Goal: Transaction & Acquisition: Purchase product/service

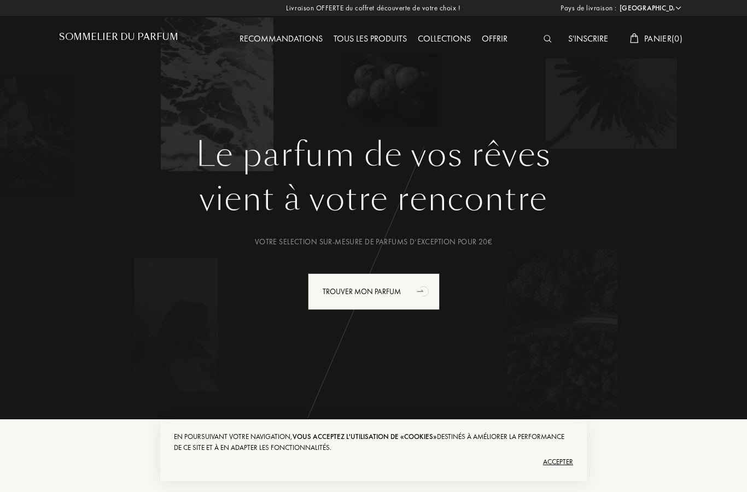
select select "FR"
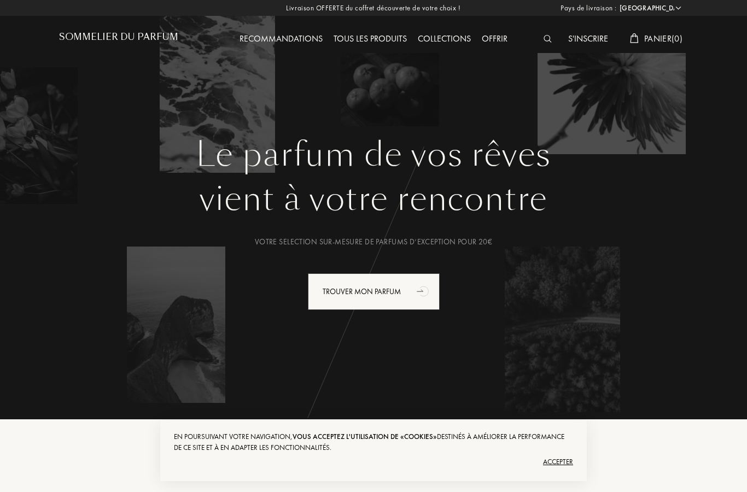
click at [405, 297] on div "Trouver mon parfum" at bounding box center [374, 291] width 132 height 37
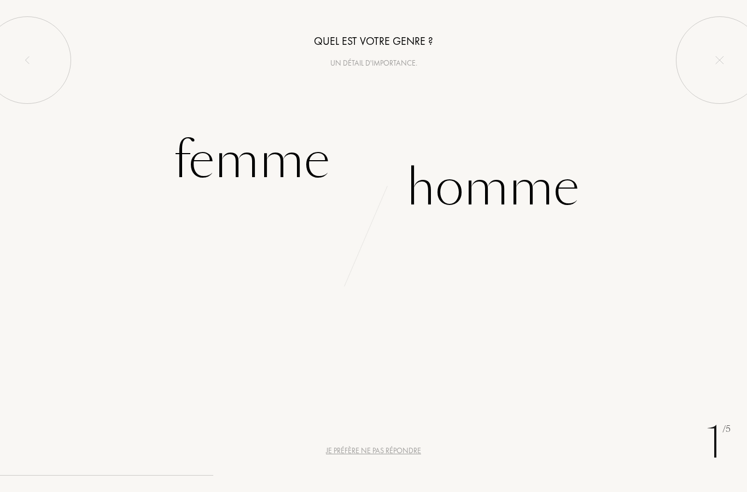
click at [288, 169] on div "Femme" at bounding box center [251, 161] width 156 height 74
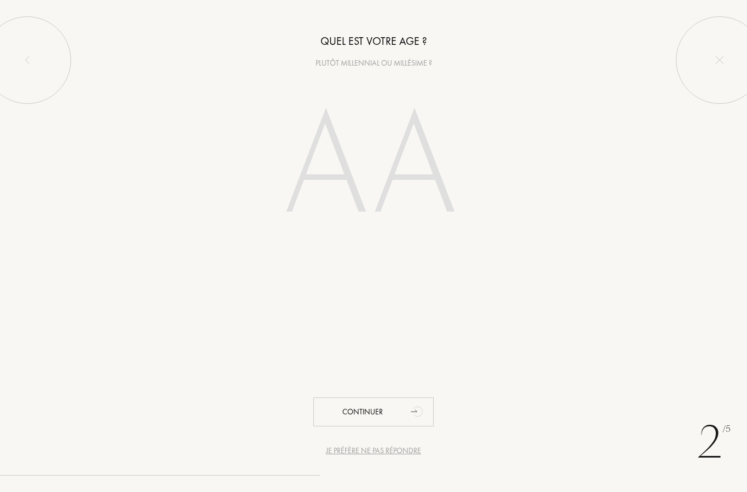
click at [414, 174] on input "number" at bounding box center [373, 168] width 235 height 189
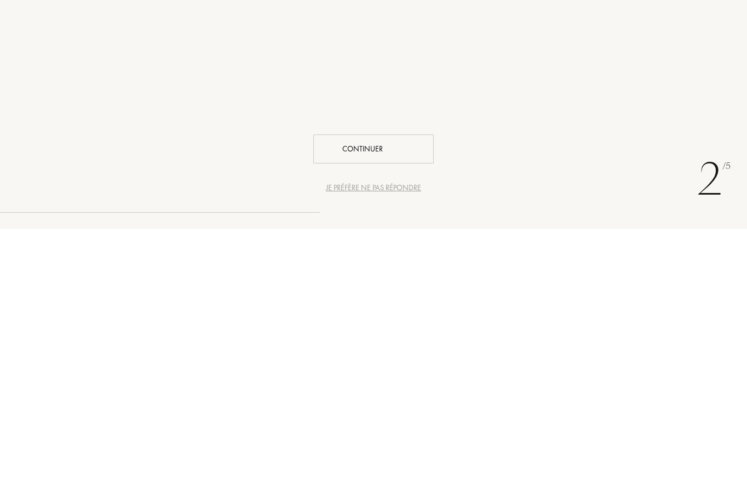
click at [402, 397] on div "Continuer" at bounding box center [373, 411] width 120 height 29
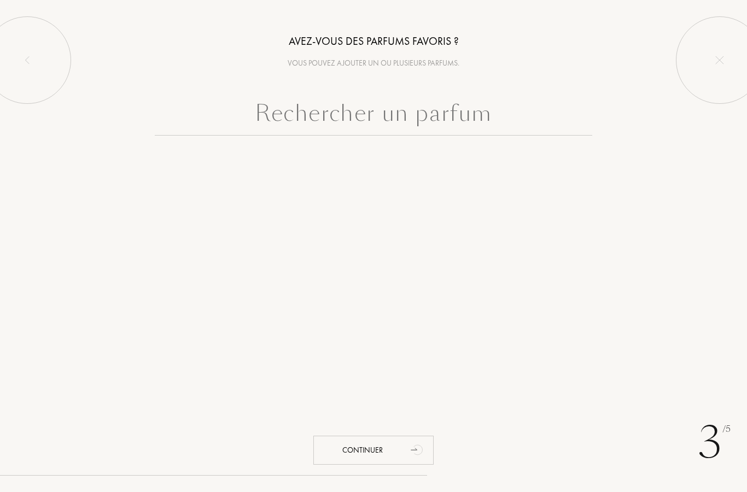
click at [420, 118] on input "text" at bounding box center [373, 115] width 437 height 39
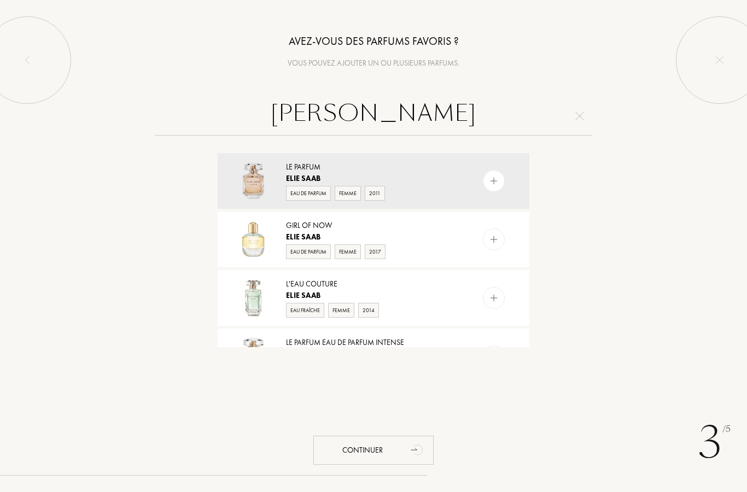
type input "Elie saab"
click at [322, 191] on div "Eau de Parfum" at bounding box center [308, 193] width 45 height 15
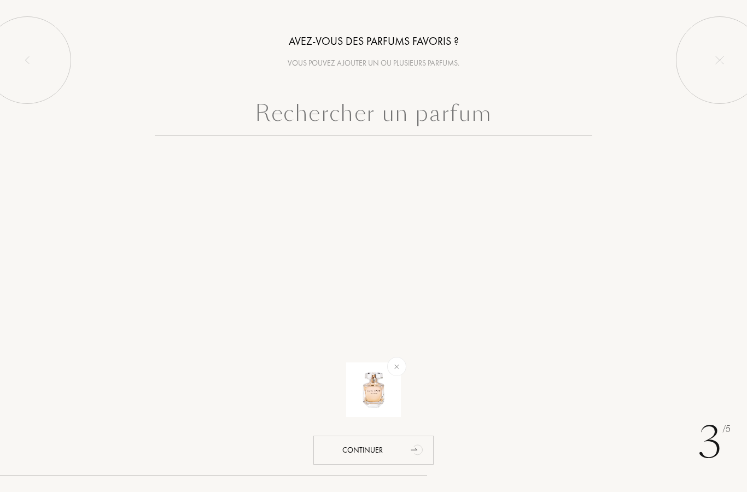
click at [431, 127] on input "text" at bounding box center [373, 115] width 437 height 39
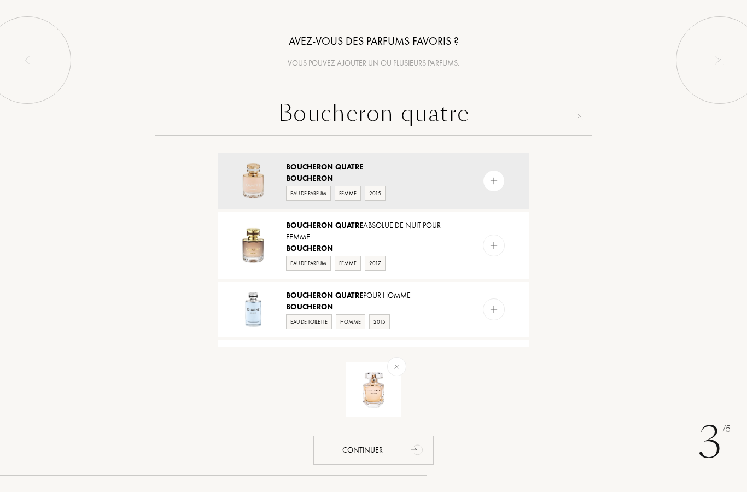
type input "Boucheron quatre"
click at [320, 190] on div "Eau de Parfum" at bounding box center [308, 193] width 45 height 15
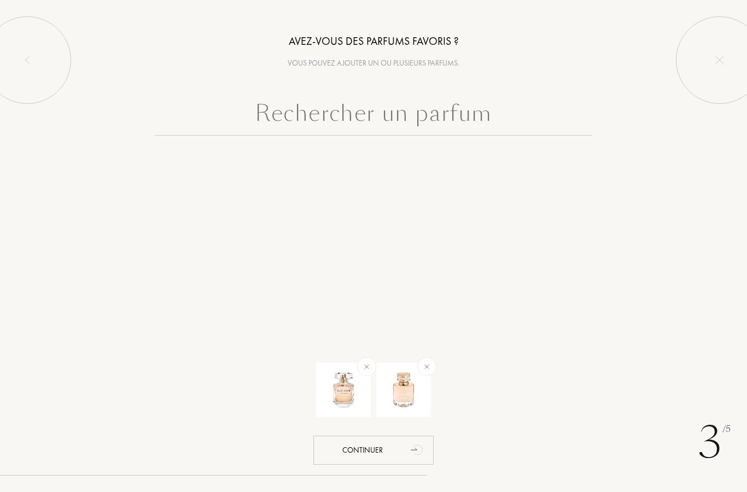
click at [391, 456] on div "Continuer" at bounding box center [373, 450] width 120 height 29
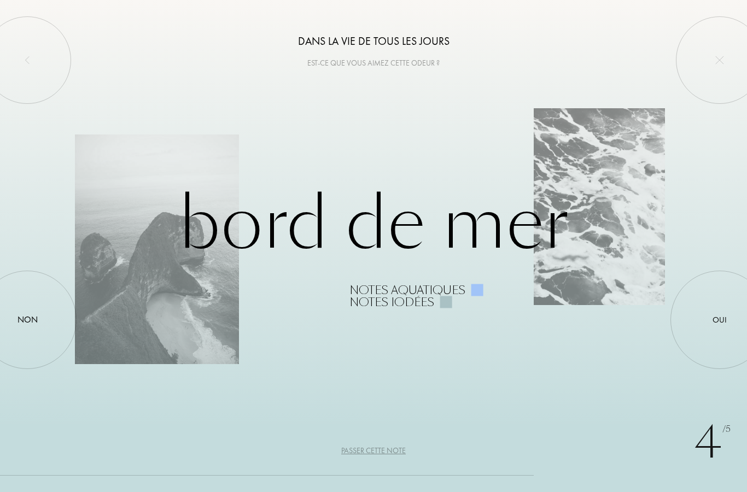
click at [719, 320] on div at bounding box center [719, 320] width 0 height 0
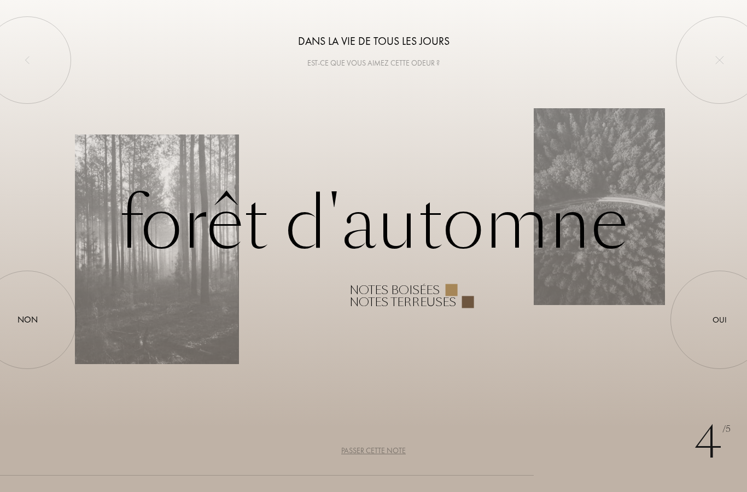
click at [719, 320] on div at bounding box center [719, 320] width 0 height 0
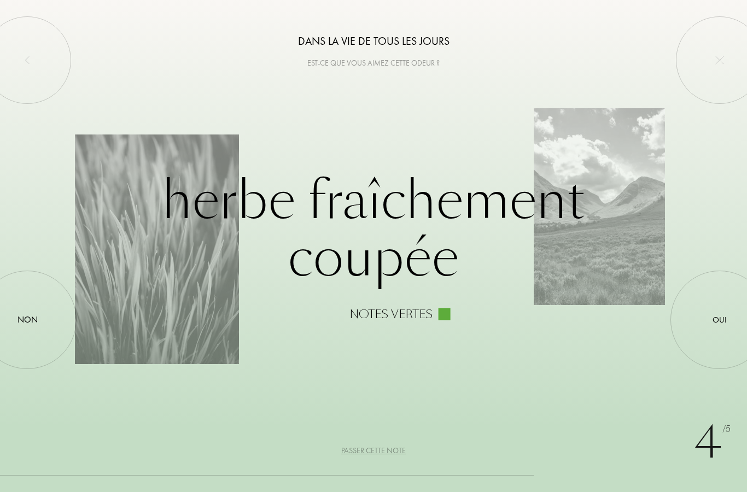
click at [719, 320] on div at bounding box center [719, 320] width 0 height 0
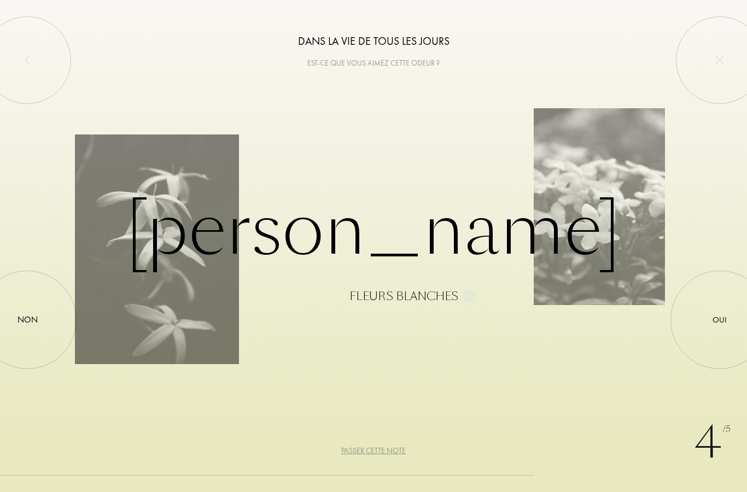
click at [719, 320] on div at bounding box center [719, 320] width 0 height 0
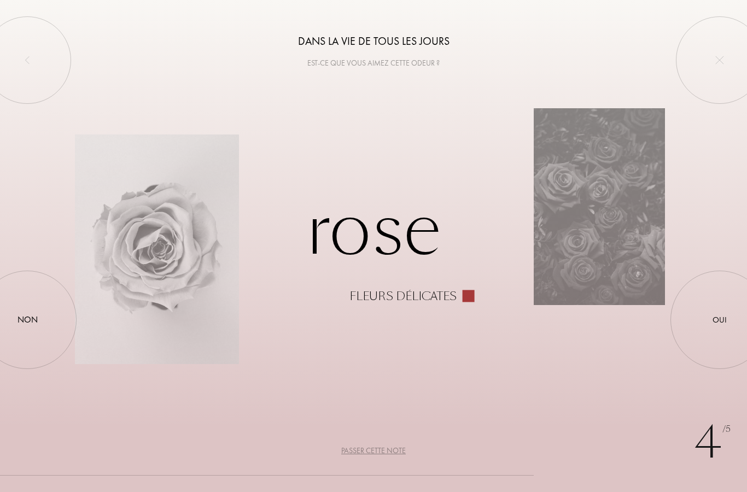
click at [717, 325] on div "Oui" at bounding box center [719, 320] width 14 height 13
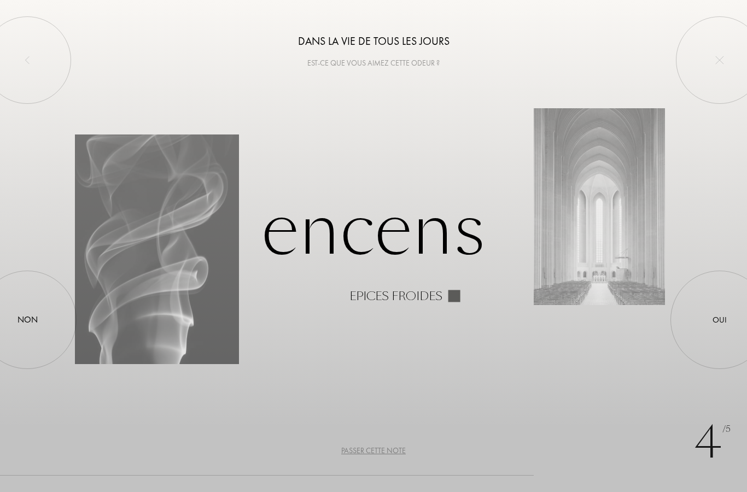
click at [33, 312] on div "Non" at bounding box center [27, 320] width 98 height 98
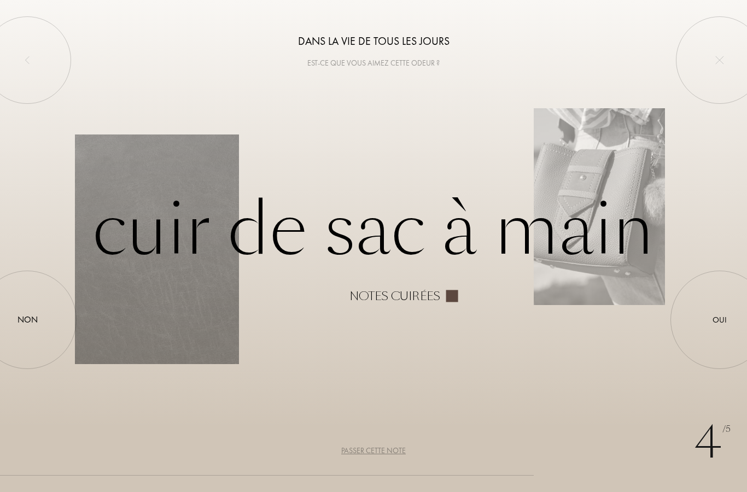
click at [719, 320] on div at bounding box center [719, 320] width 0 height 0
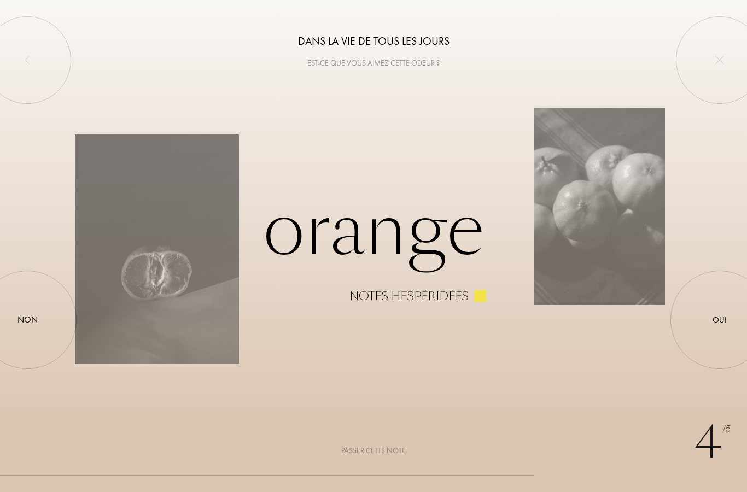
click at [719, 320] on div at bounding box center [719, 320] width 0 height 0
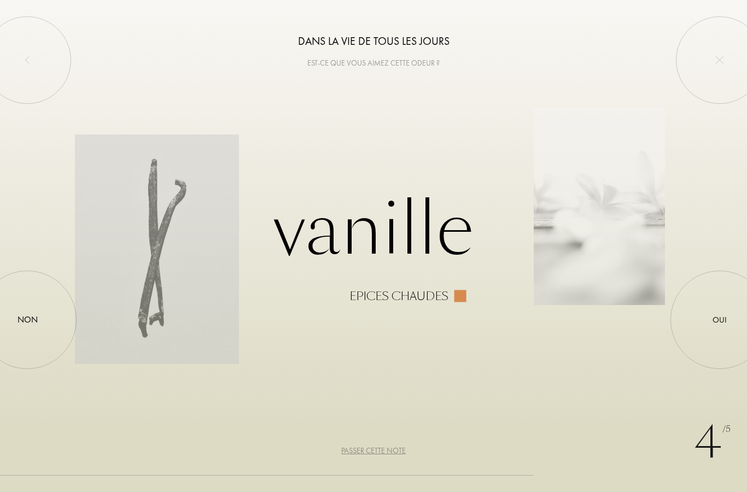
click at [42, 323] on div "Non" at bounding box center [27, 320] width 98 height 98
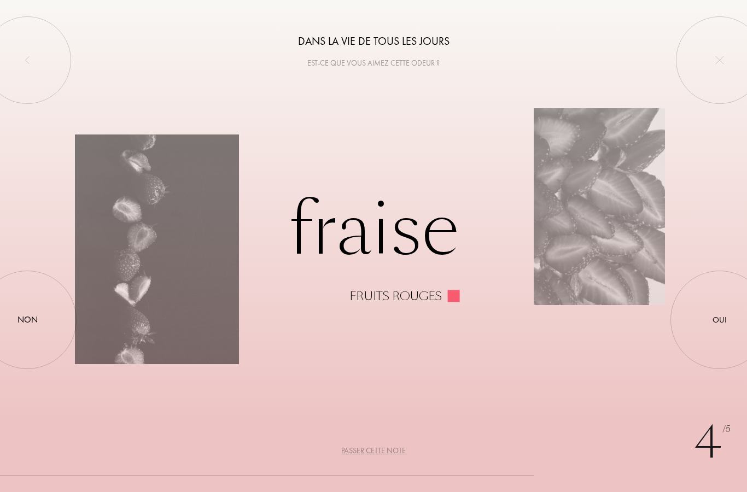
click at [724, 322] on div "Oui" at bounding box center [719, 320] width 14 height 13
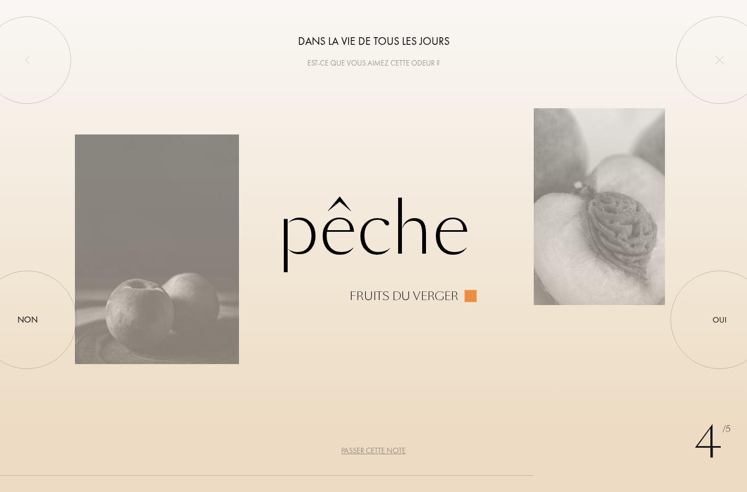
click at [720, 325] on div "Oui" at bounding box center [719, 320] width 14 height 13
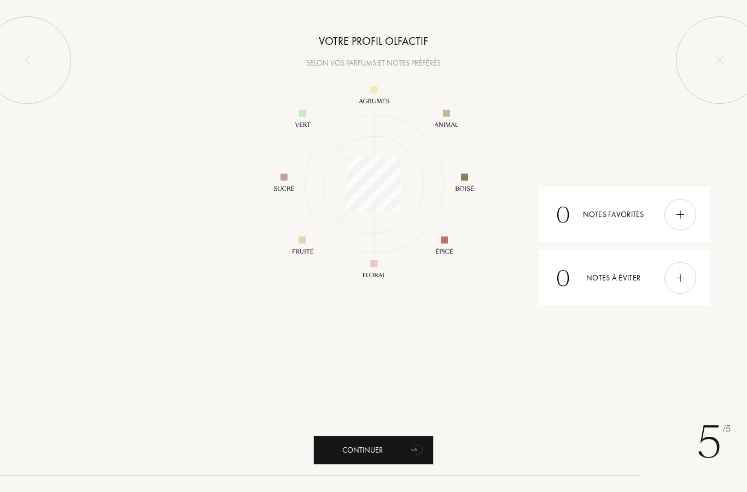
scroll to position [158, 158]
click at [684, 218] on img at bounding box center [680, 214] width 12 height 12
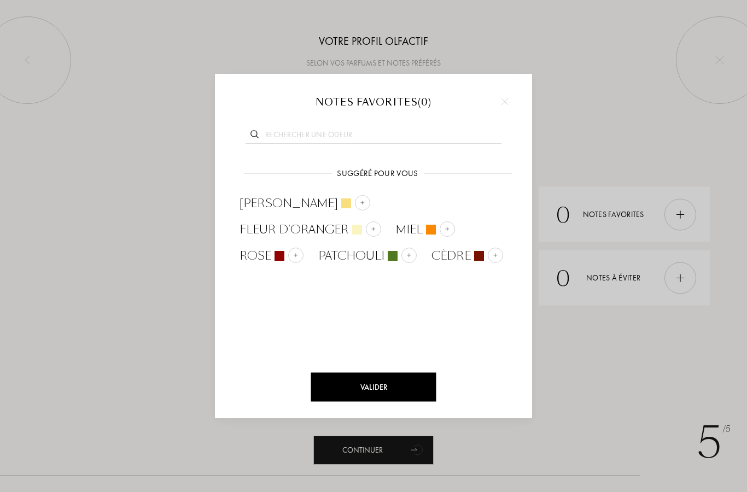
click at [388, 386] on div "Valider" at bounding box center [373, 387] width 125 height 29
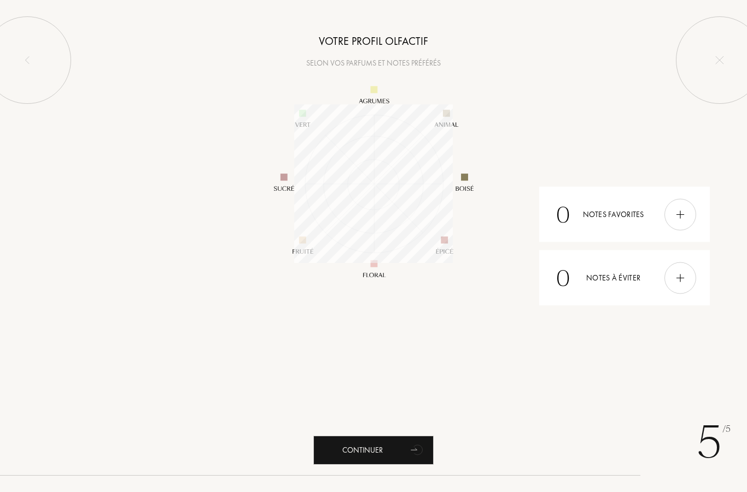
click at [685, 282] on img at bounding box center [680, 278] width 12 height 12
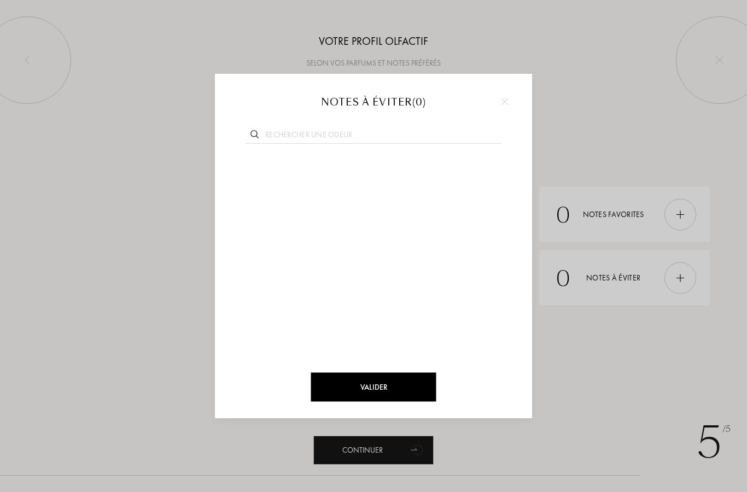
click at [415, 394] on div "Valider" at bounding box center [373, 387] width 125 height 29
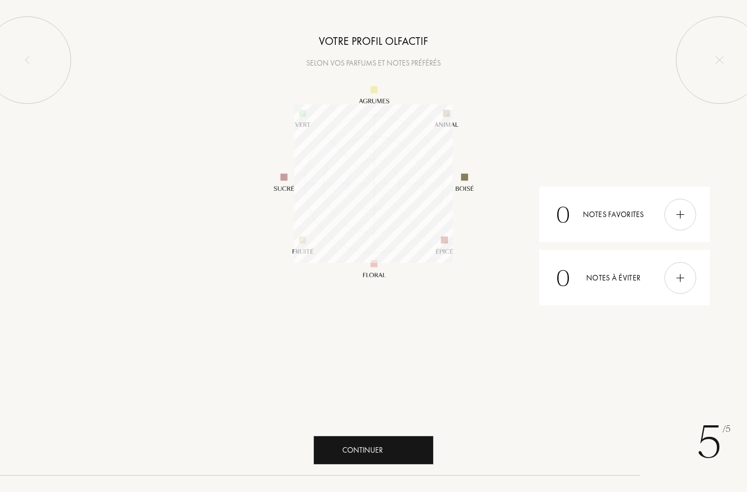
click at [401, 456] on div "Continuer" at bounding box center [373, 450] width 120 height 29
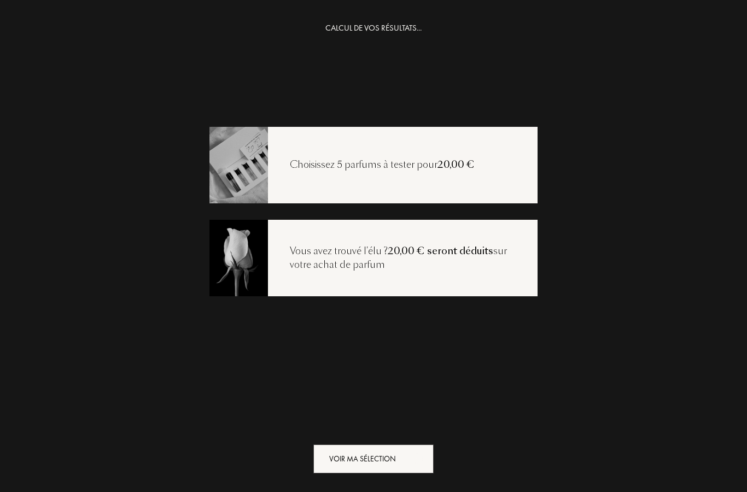
click at [391, 463] on div "Voir ma sélection" at bounding box center [373, 458] width 120 height 29
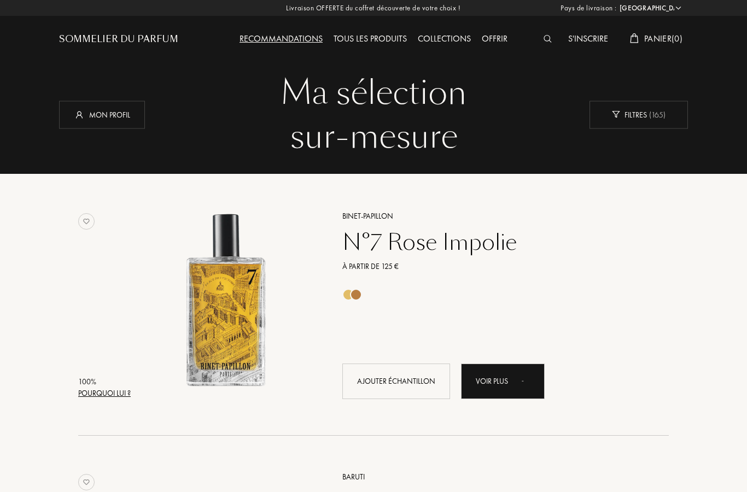
select select "FR"
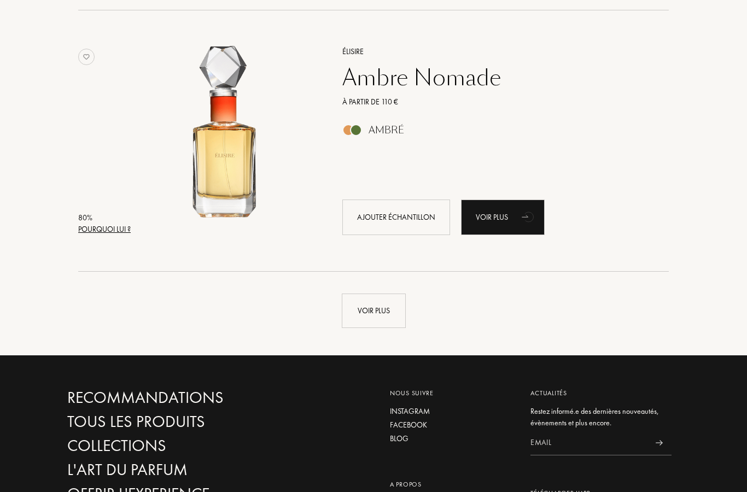
scroll to position [2520, 0]
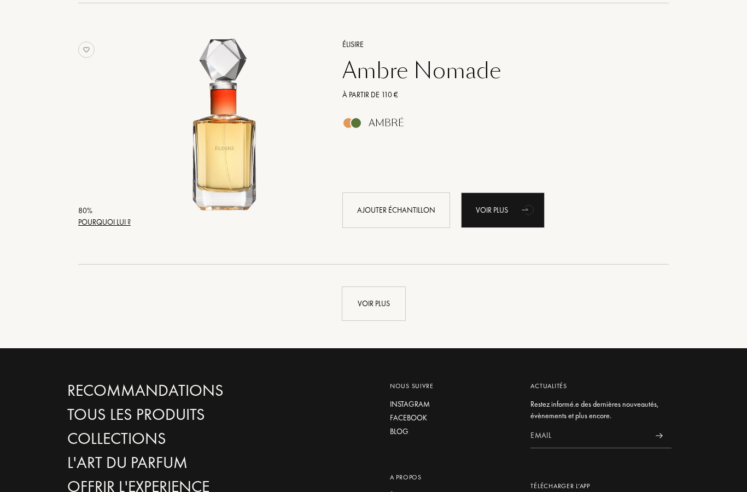
click at [386, 302] on div "Voir plus" at bounding box center [374, 303] width 64 height 34
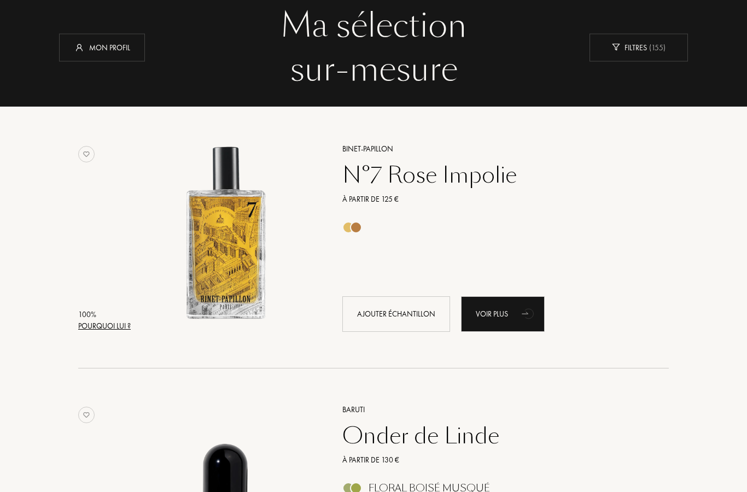
scroll to position [0, 0]
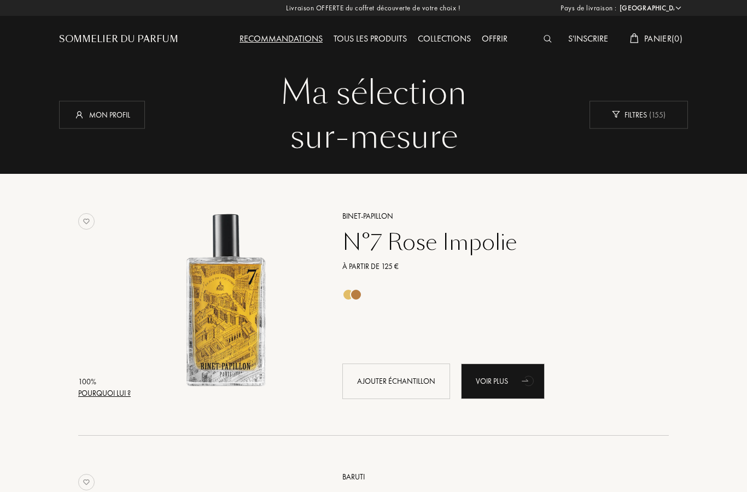
click at [385, 33] on div "Tous les produits" at bounding box center [370, 39] width 84 height 14
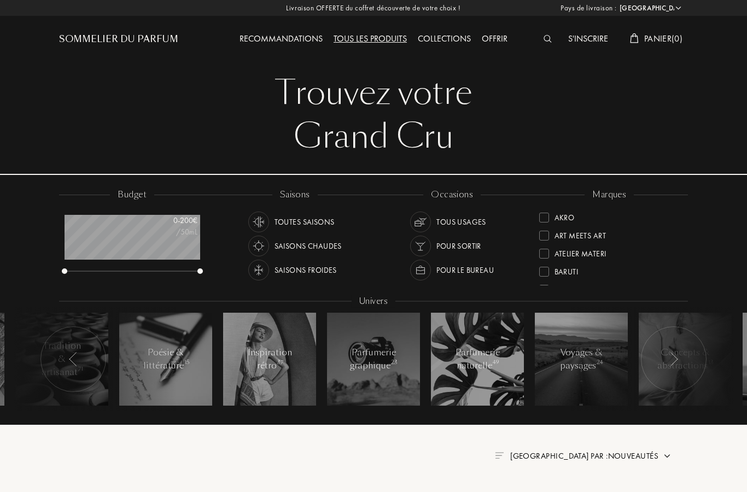
select select "FR"
click at [547, 30] on div "S'inscrire Panier ( 0 )" at bounding box center [609, 30] width 157 height 60
click at [543, 43] on img at bounding box center [547, 39] width 8 height 8
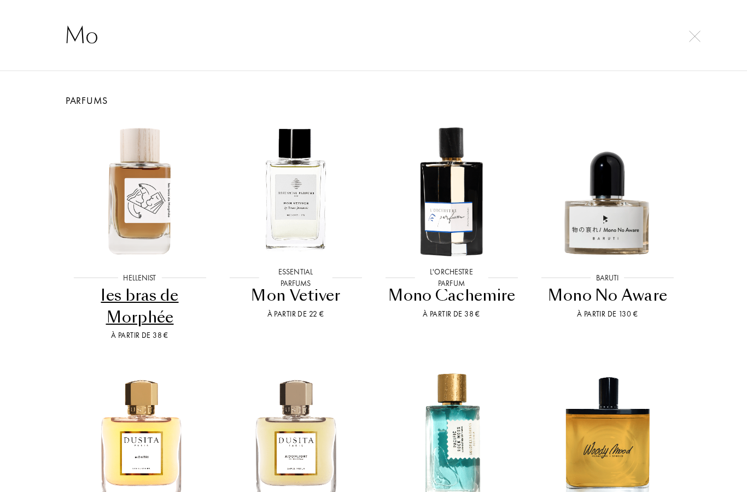
type input "M"
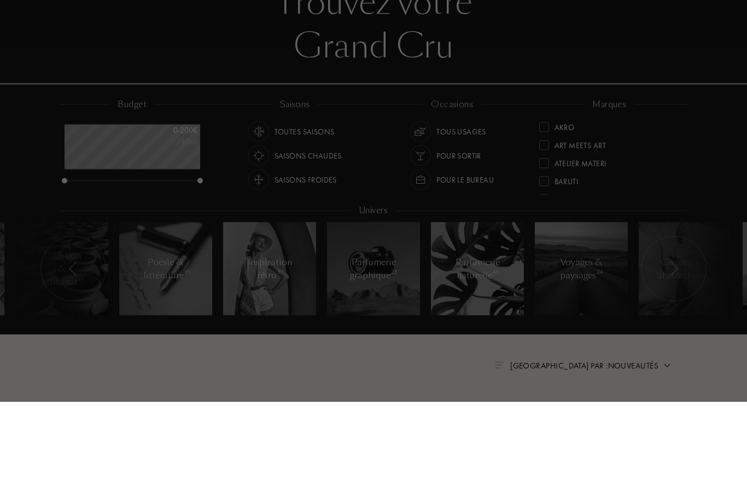
click at [326, 130] on div at bounding box center [373, 304] width 747 height 466
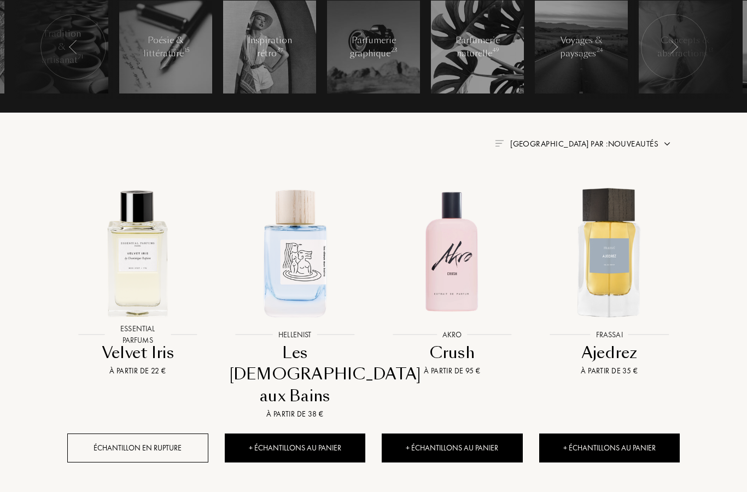
scroll to position [0, 0]
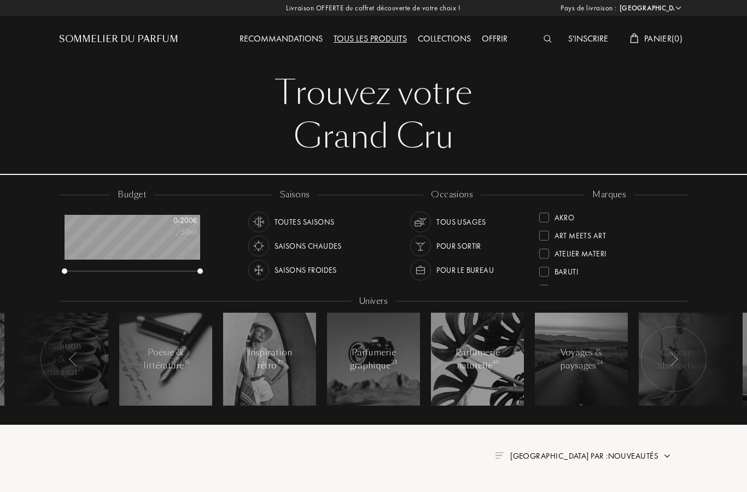
click at [311, 36] on div "Recommandations" at bounding box center [281, 39] width 94 height 14
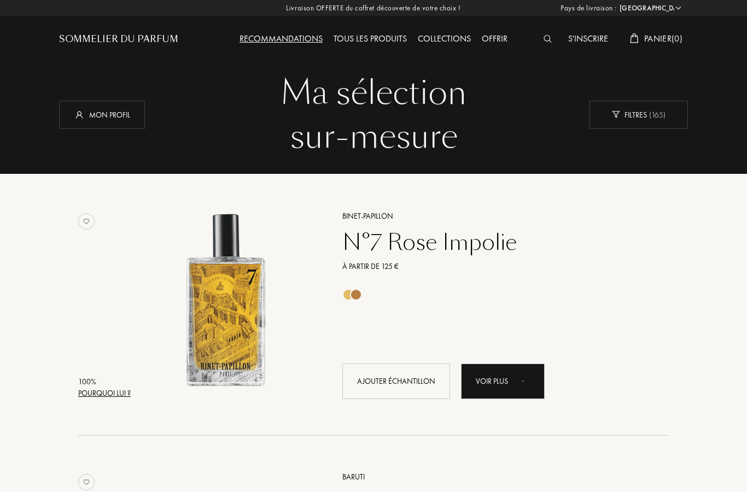
select select "FR"
click at [415, 40] on div "Collections" at bounding box center [444, 39] width 64 height 14
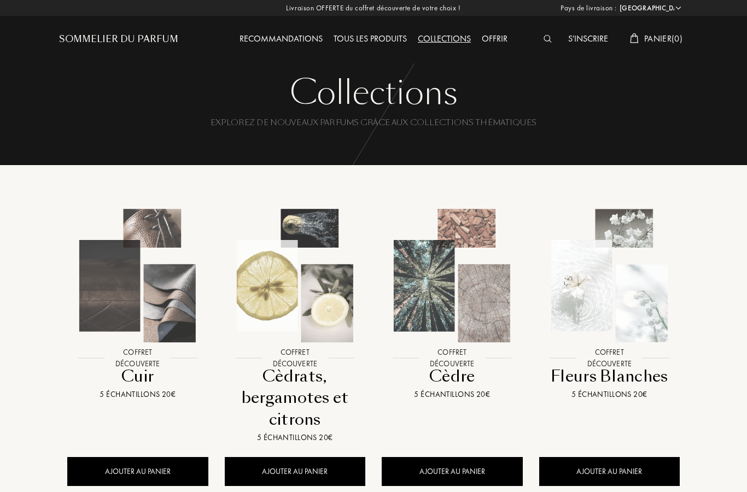
select select "FR"
click at [385, 36] on div "Tous les produits" at bounding box center [370, 39] width 84 height 14
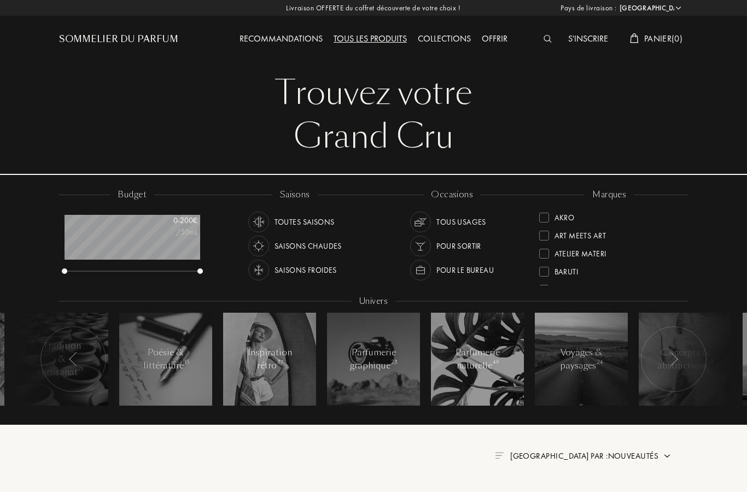
select select "FR"
click at [461, 218] on div "Tous usages" at bounding box center [461, 222] width 50 height 21
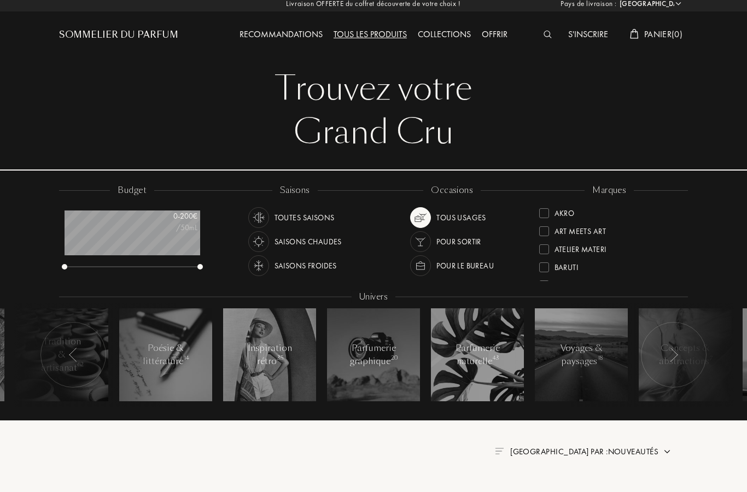
scroll to position [5, 0]
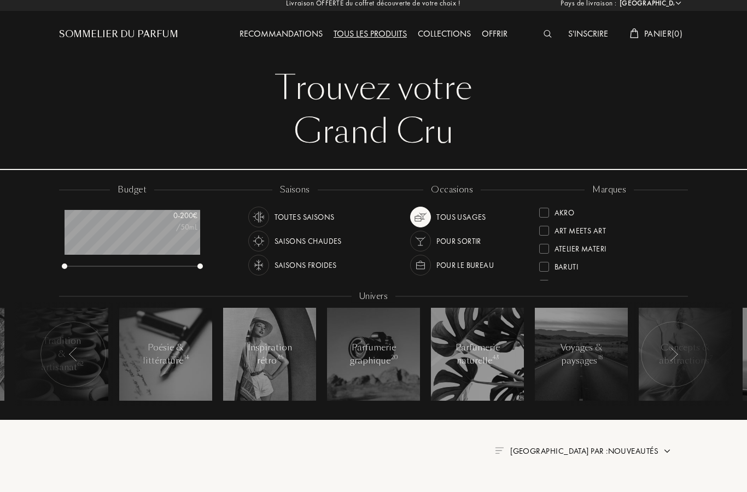
click at [283, 210] on div "Toutes saisons" at bounding box center [304, 217] width 60 height 21
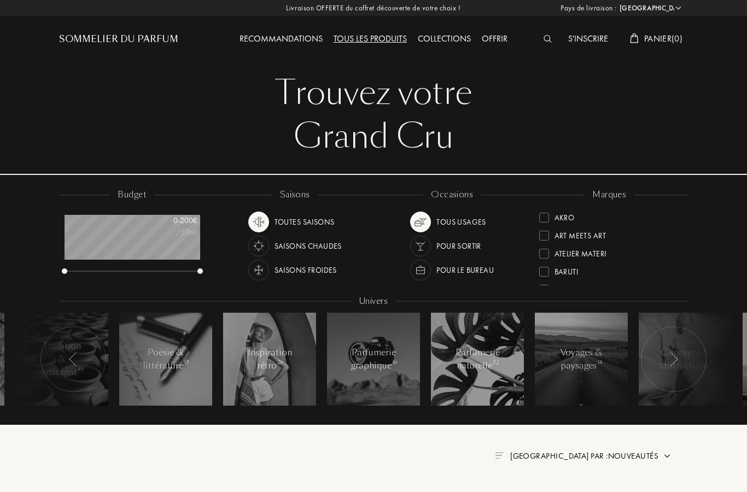
click at [305, 35] on div "Recommandations" at bounding box center [281, 39] width 94 height 14
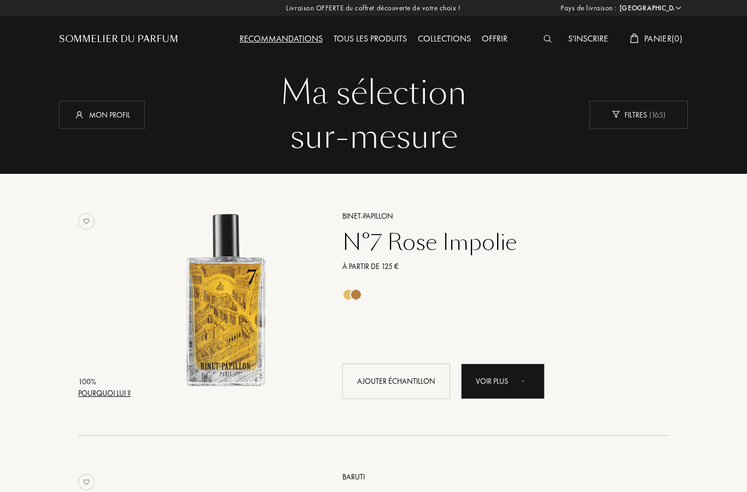
select select "FR"
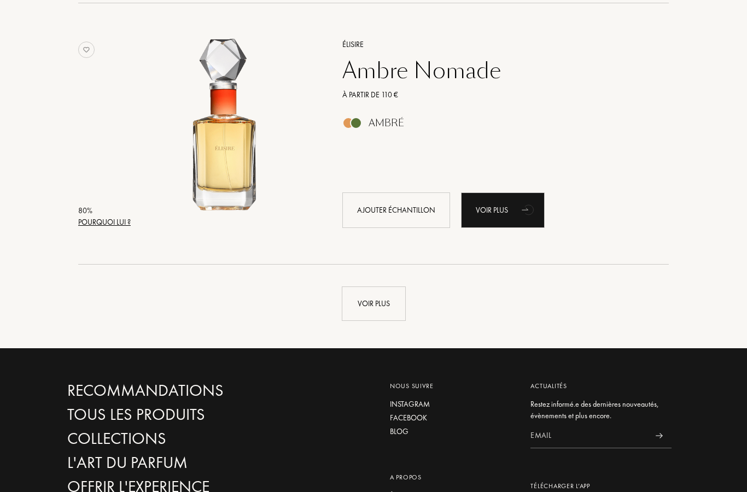
scroll to position [2526, 0]
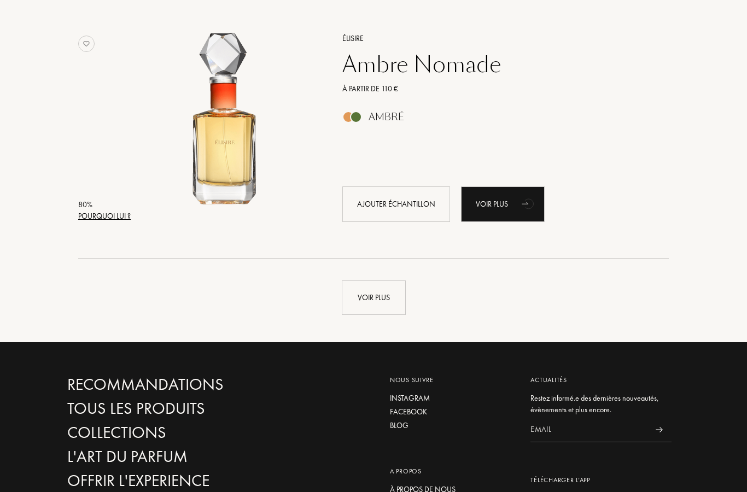
click at [385, 305] on div "Voir plus" at bounding box center [374, 297] width 64 height 34
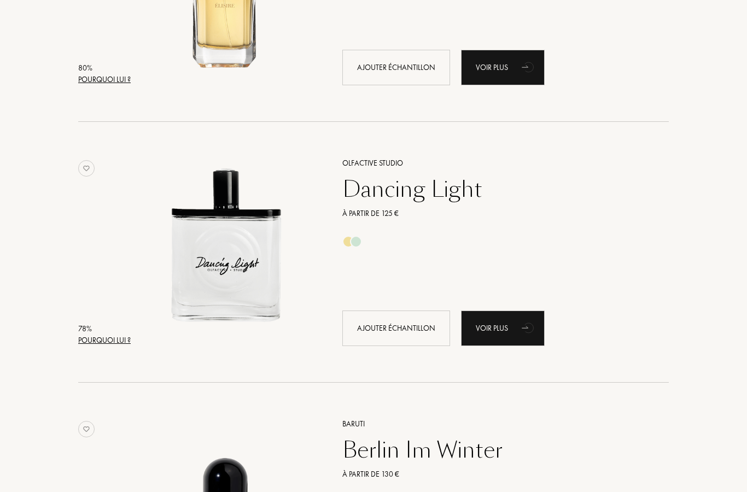
scroll to position [2663, 0]
click at [101, 341] on div "Pourquoi lui ?" at bounding box center [104, 339] width 52 height 11
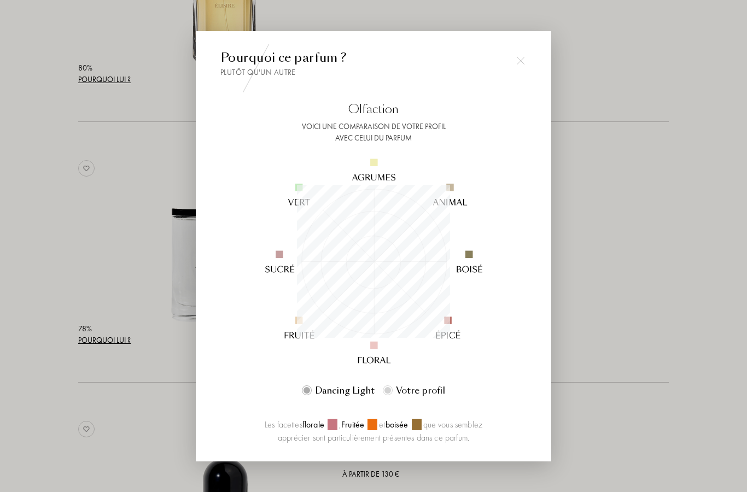
scroll to position [153, 153]
click at [526, 72] on div at bounding box center [520, 61] width 22 height 22
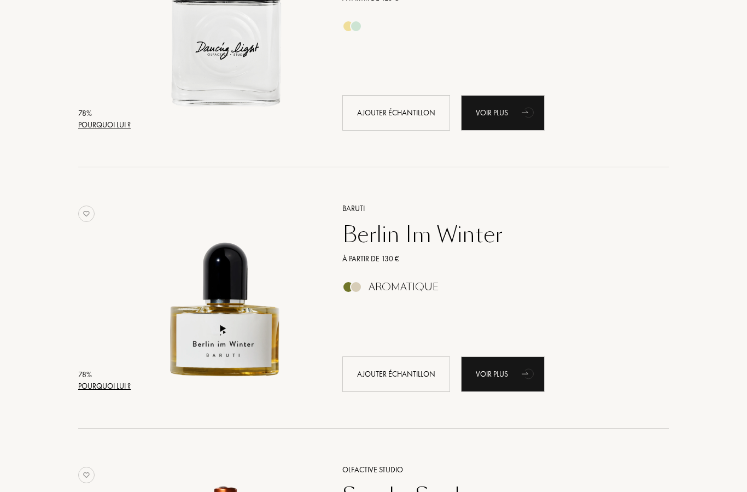
scroll to position [2880, 0]
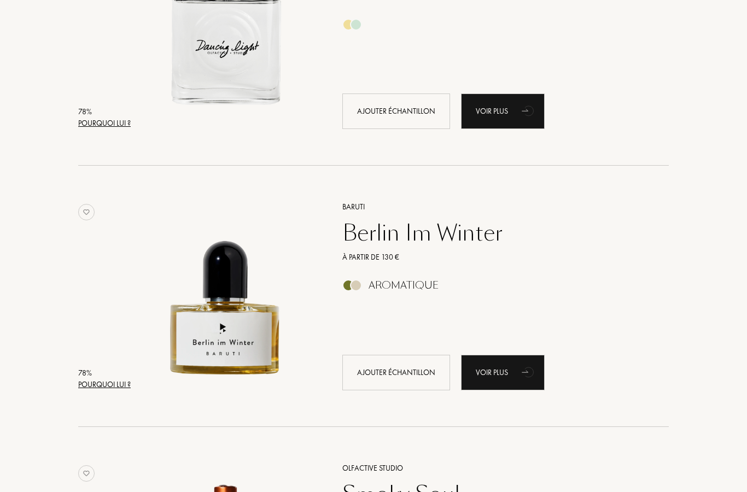
click at [95, 385] on div "Pourquoi lui ?" at bounding box center [104, 384] width 52 height 11
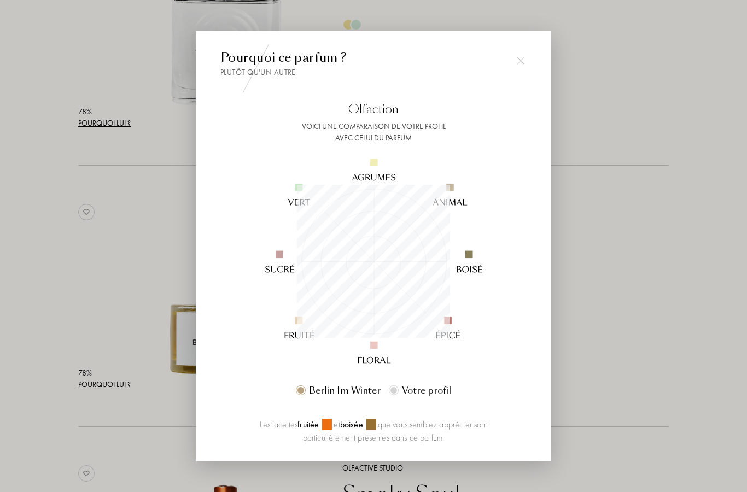
scroll to position [153, 153]
click at [526, 72] on div at bounding box center [520, 61] width 22 height 22
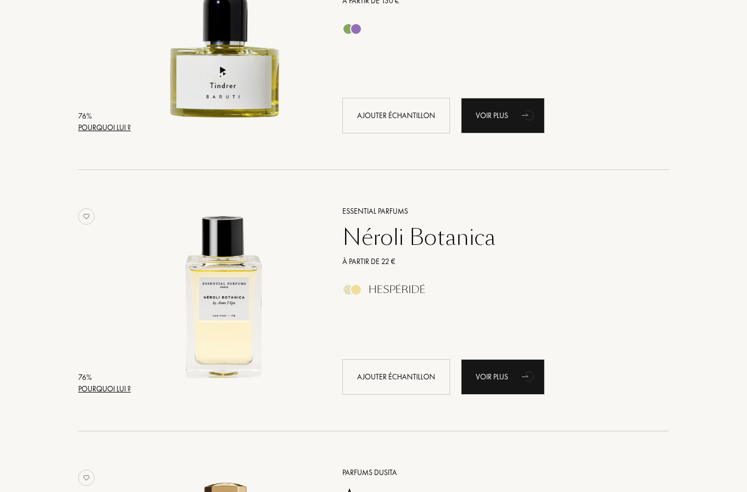
scroll to position [3923, 0]
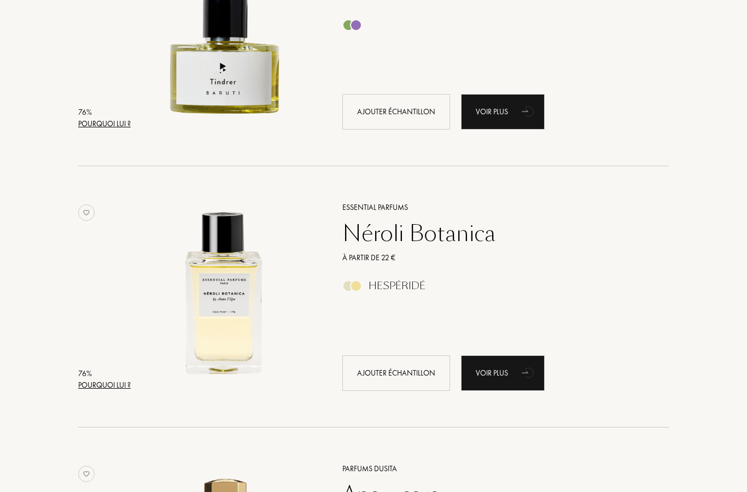
click at [81, 387] on div "Pourquoi lui ?" at bounding box center [104, 384] width 52 height 11
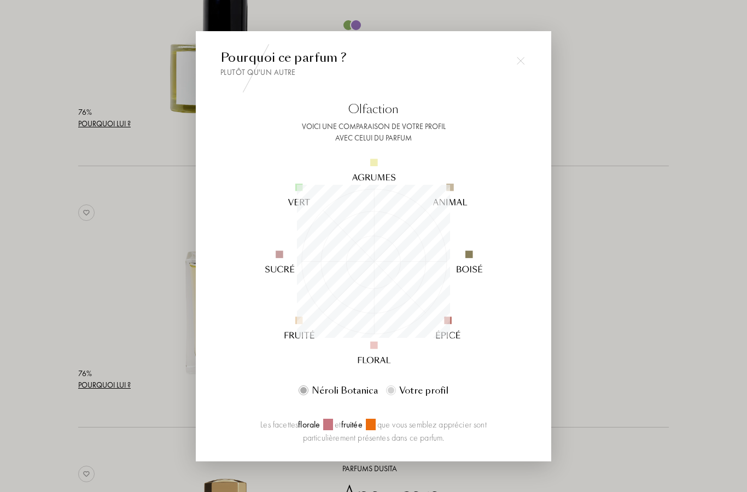
scroll to position [153, 153]
click at [524, 64] on img at bounding box center [520, 61] width 8 height 8
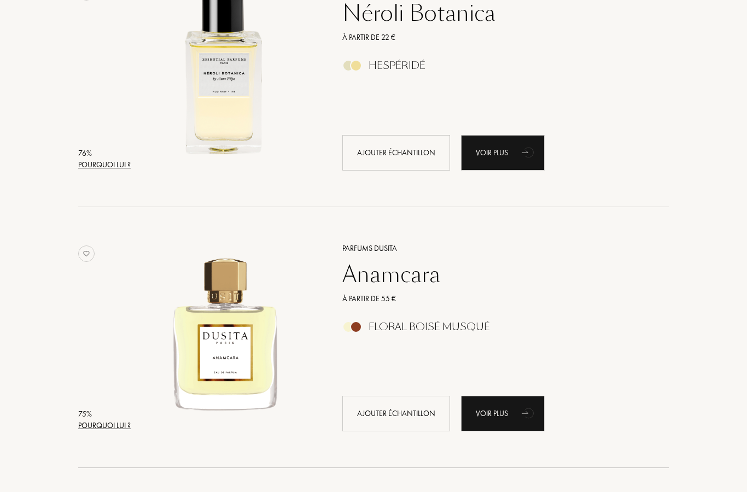
scroll to position [4143, 0]
click at [416, 156] on div "Ajouter échantillon" at bounding box center [396, 153] width 108 height 36
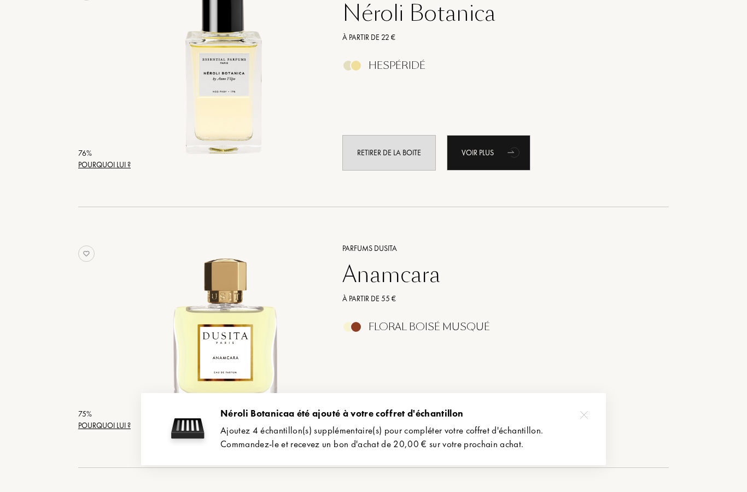
click at [84, 427] on div "Pourquoi lui ?" at bounding box center [104, 425] width 52 height 11
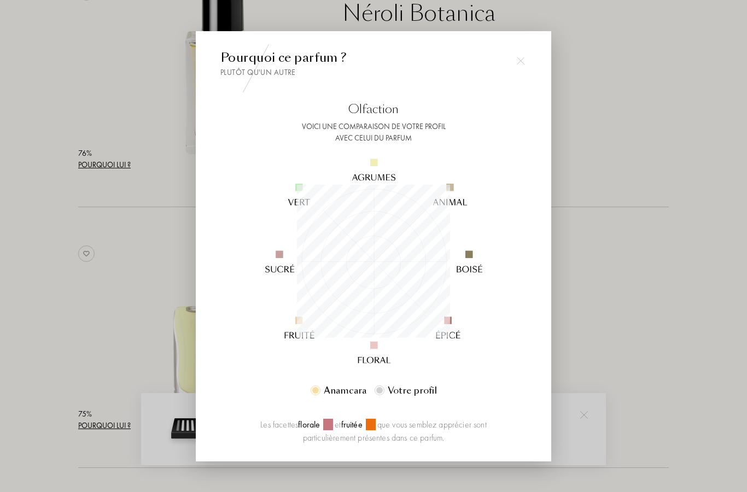
scroll to position [153, 153]
click at [525, 72] on div at bounding box center [520, 61] width 22 height 22
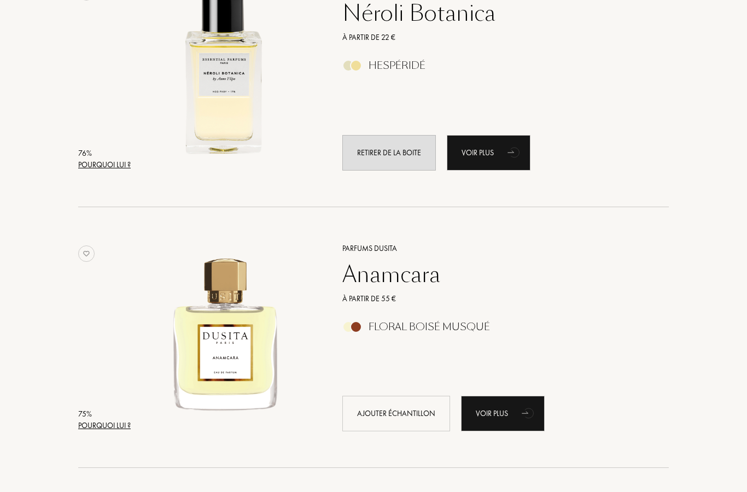
click at [419, 419] on div "Ajouter échantillon" at bounding box center [396, 414] width 108 height 36
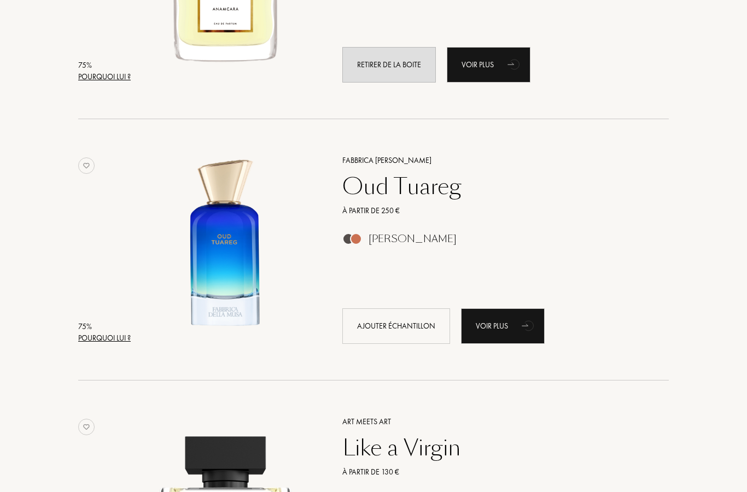
scroll to position [4493, 0]
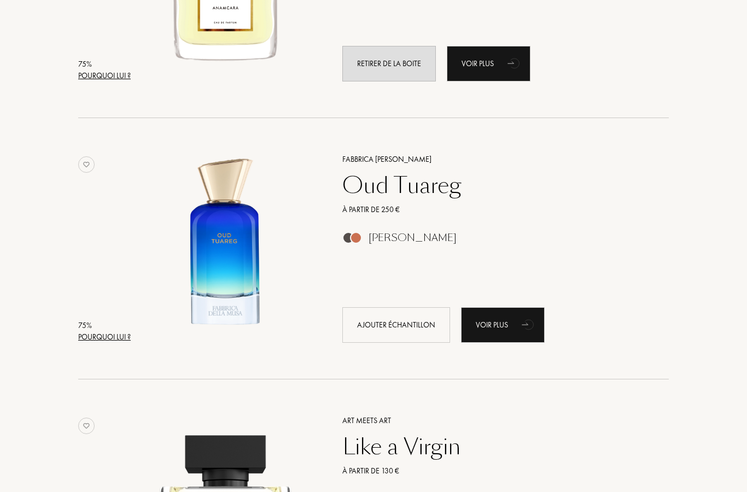
click at [83, 343] on div "Pourquoi lui ?" at bounding box center [104, 337] width 52 height 11
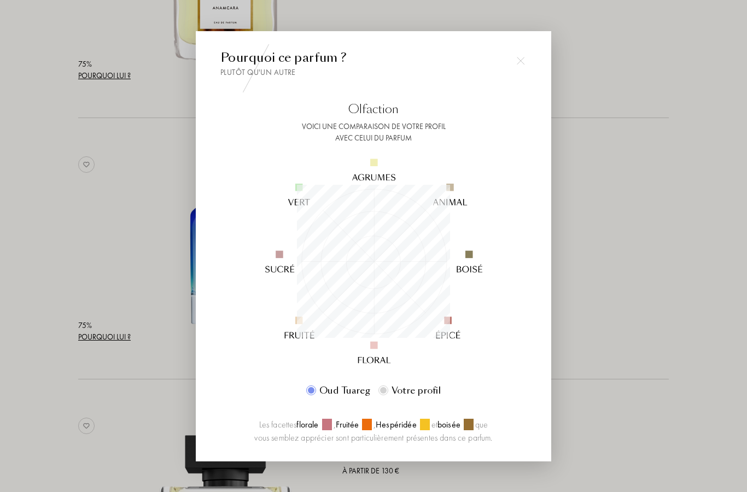
scroll to position [153, 153]
click at [524, 64] on img at bounding box center [520, 61] width 8 height 8
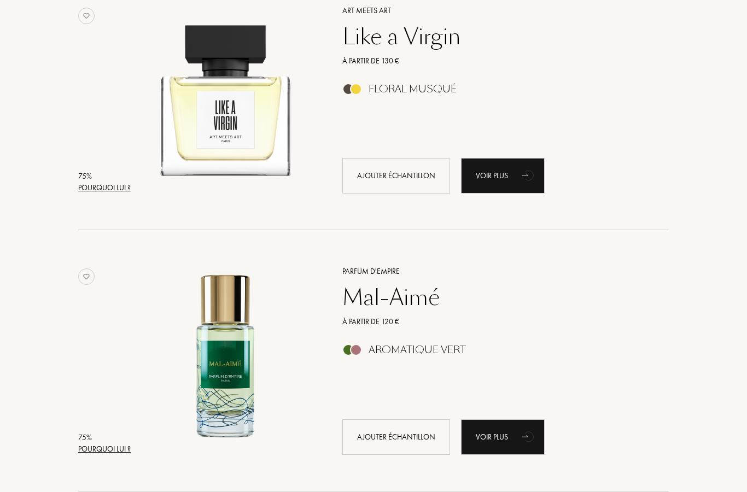
scroll to position [4894, 0]
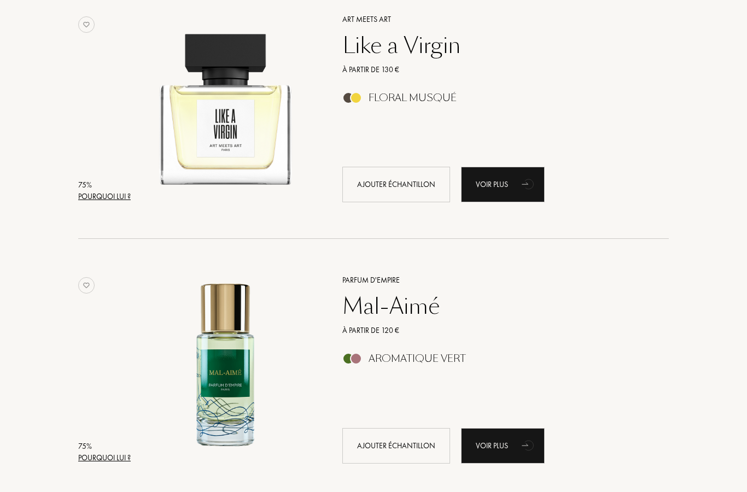
click at [91, 201] on div "Pourquoi lui ?" at bounding box center [104, 196] width 52 height 11
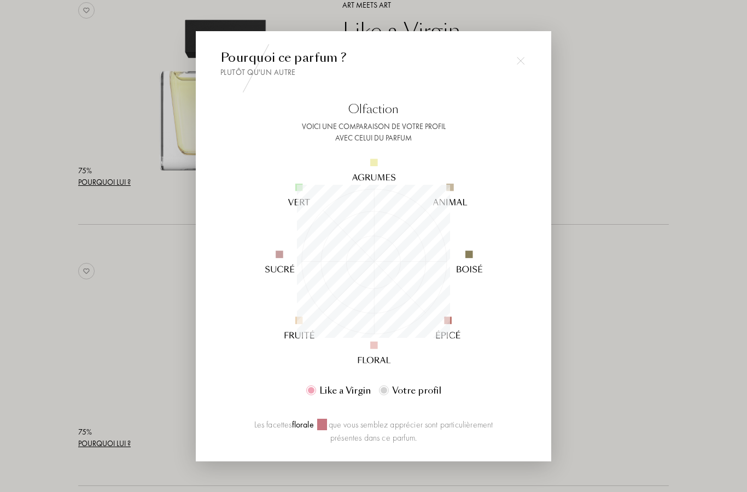
scroll to position [4907, 0]
click at [528, 72] on div at bounding box center [520, 61] width 22 height 22
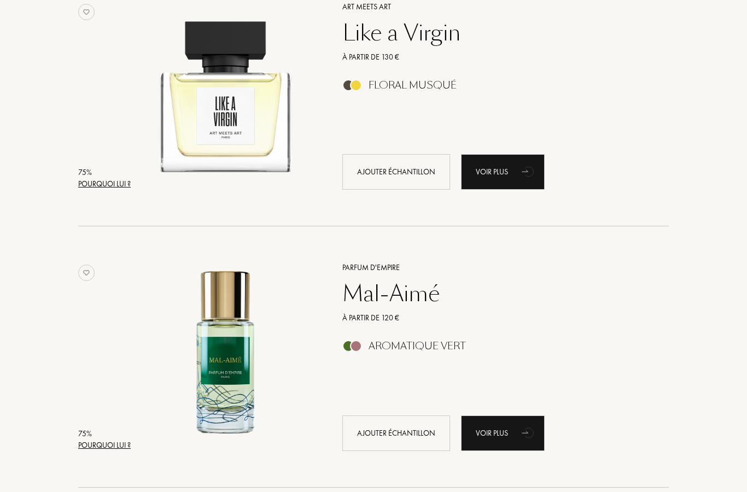
click at [101, 447] on div "Pourquoi lui ?" at bounding box center [104, 444] width 52 height 11
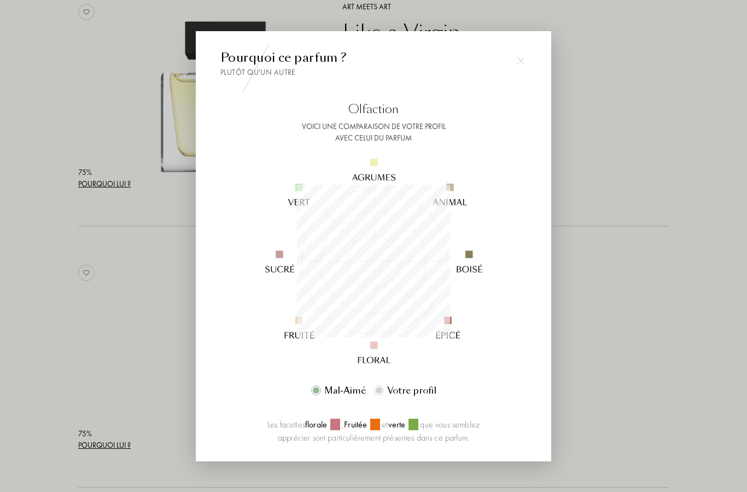
scroll to position [153, 153]
click at [523, 72] on div at bounding box center [520, 61] width 22 height 22
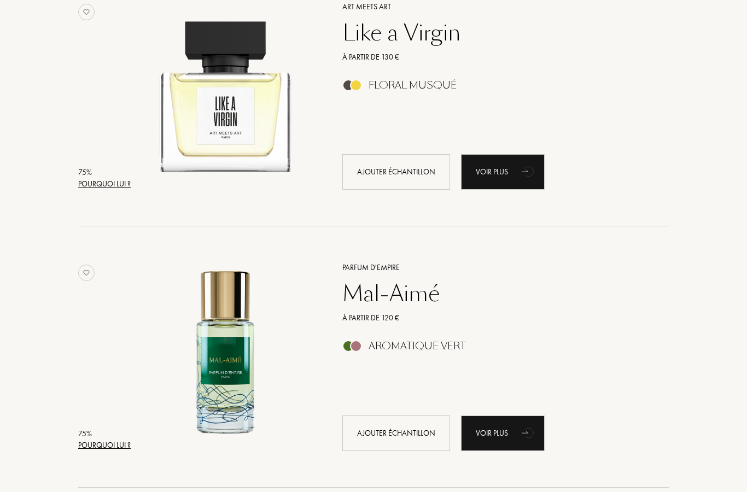
click at [426, 435] on div "Ajouter échantillon" at bounding box center [396, 433] width 108 height 36
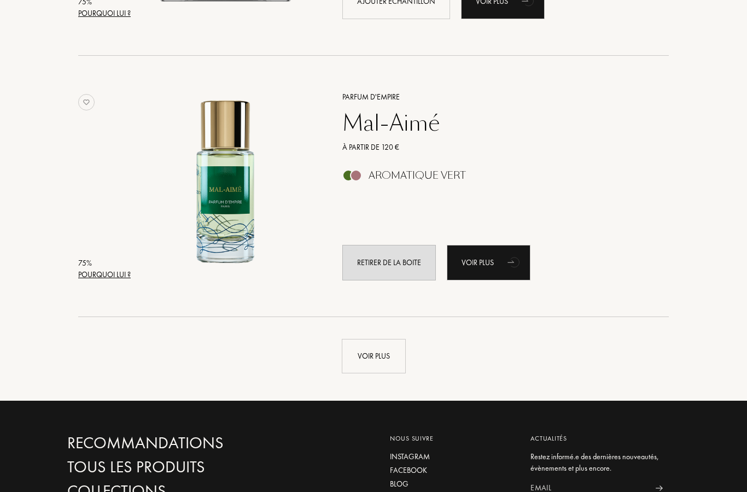
scroll to position [5057, 0]
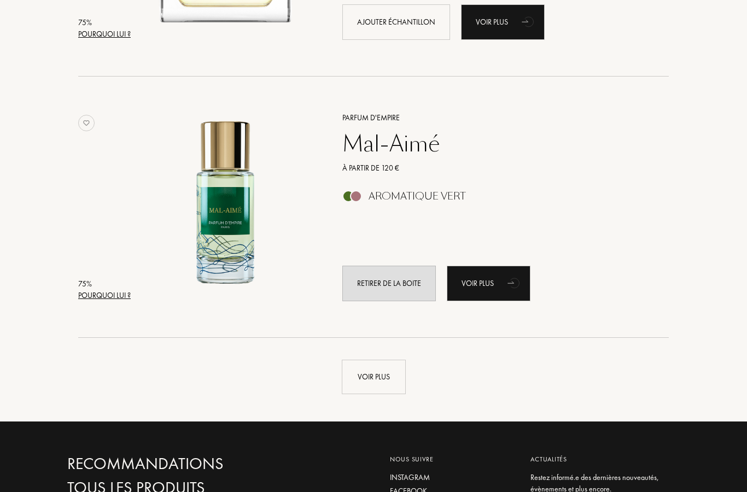
click at [379, 381] on div "Voir plus" at bounding box center [374, 377] width 64 height 34
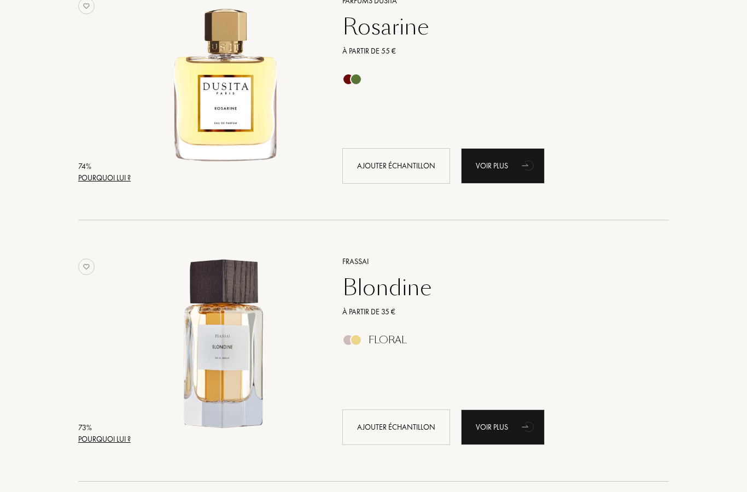
scroll to position [5957, 0]
click at [103, 443] on div "Pourquoi lui ?" at bounding box center [104, 438] width 52 height 11
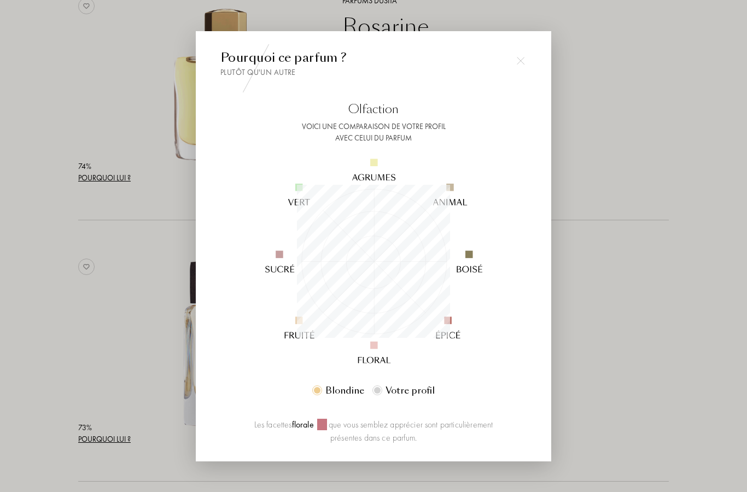
scroll to position [153, 153]
click at [526, 72] on div at bounding box center [520, 61] width 22 height 22
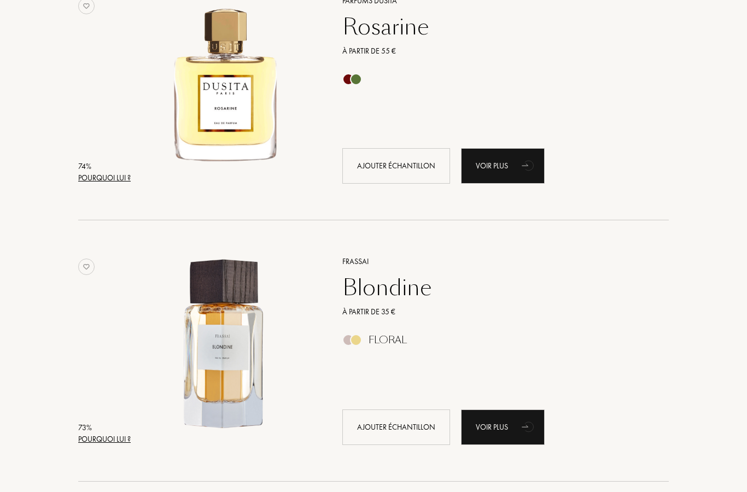
click at [88, 181] on div "Pourquoi lui ?" at bounding box center [104, 177] width 52 height 11
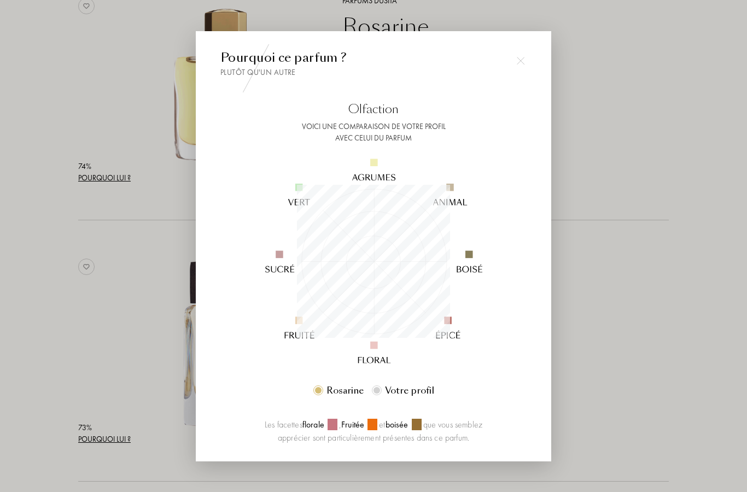
click at [622, 390] on div at bounding box center [373, 268] width 747 height 537
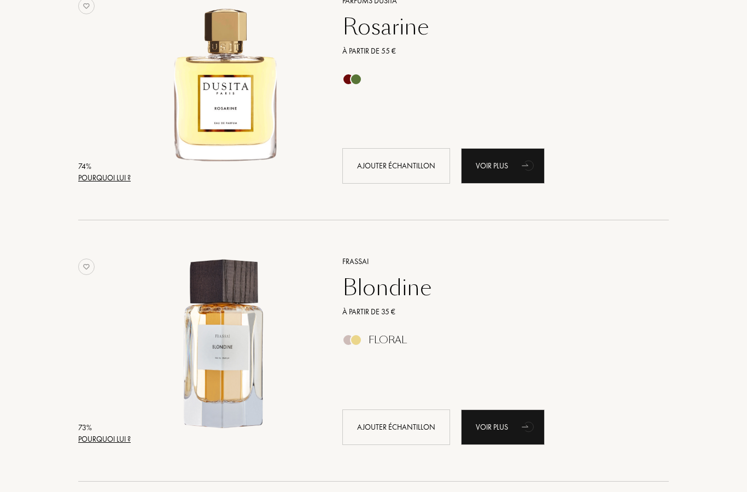
click at [419, 168] on div "Ajouter échantillon" at bounding box center [396, 166] width 108 height 36
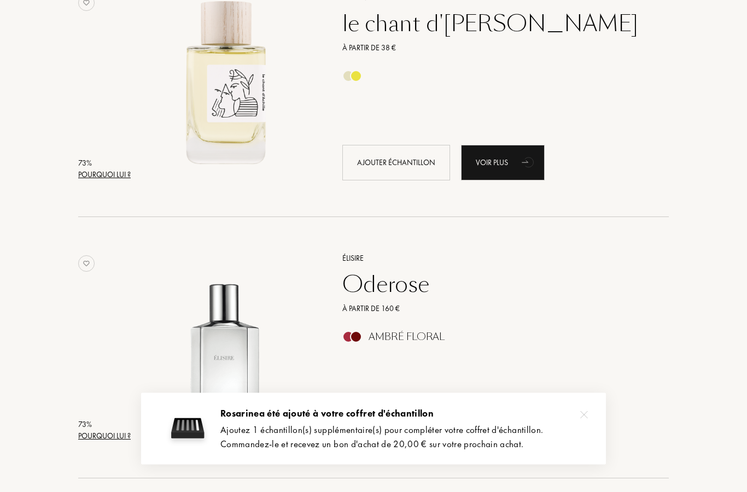
scroll to position [6482, 0]
click at [89, 180] on div "Pourquoi lui ?" at bounding box center [104, 174] width 52 height 11
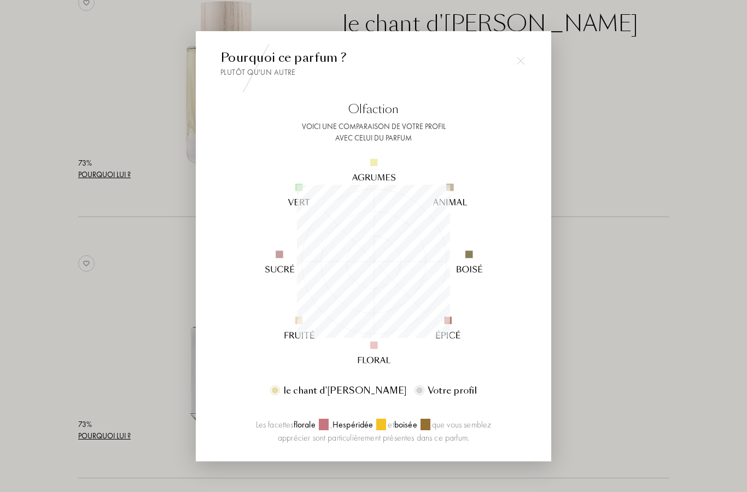
scroll to position [153, 153]
click at [529, 72] on div at bounding box center [520, 61] width 22 height 22
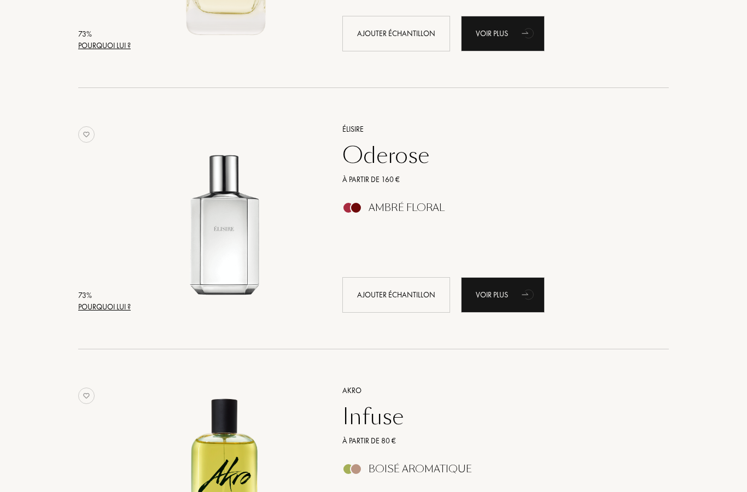
scroll to position [6625, 0]
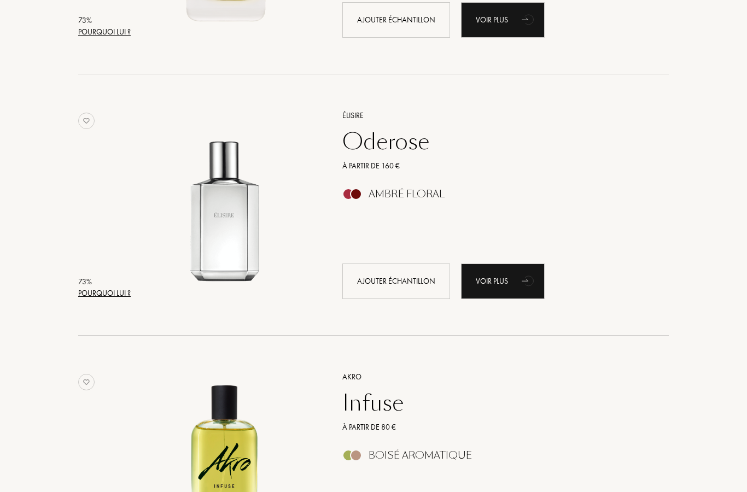
click at [94, 295] on div "Pourquoi lui ?" at bounding box center [104, 292] width 52 height 11
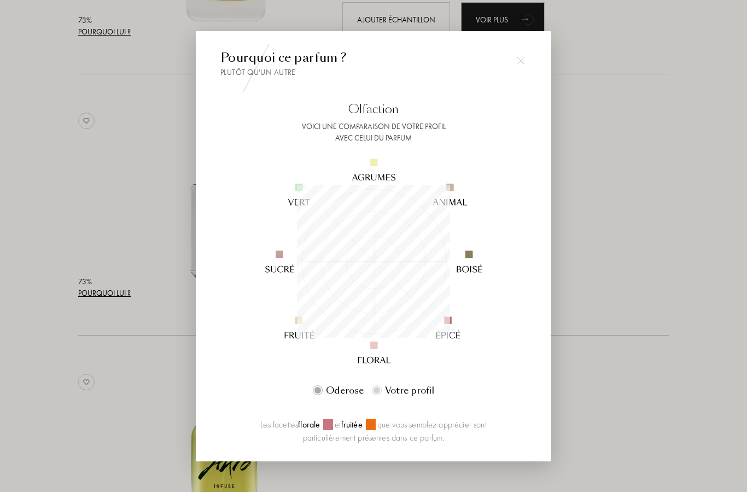
scroll to position [153, 153]
click at [524, 64] on img at bounding box center [520, 61] width 8 height 8
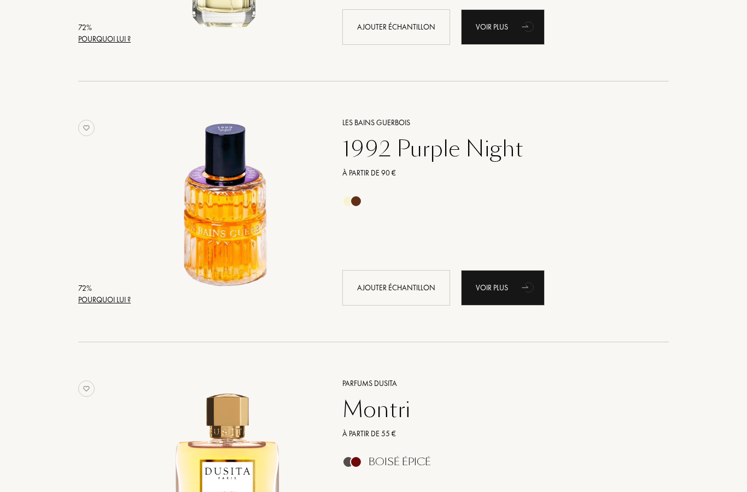
scroll to position [7401, 0]
click at [96, 306] on div "Pourquoi lui ?" at bounding box center [104, 299] width 52 height 11
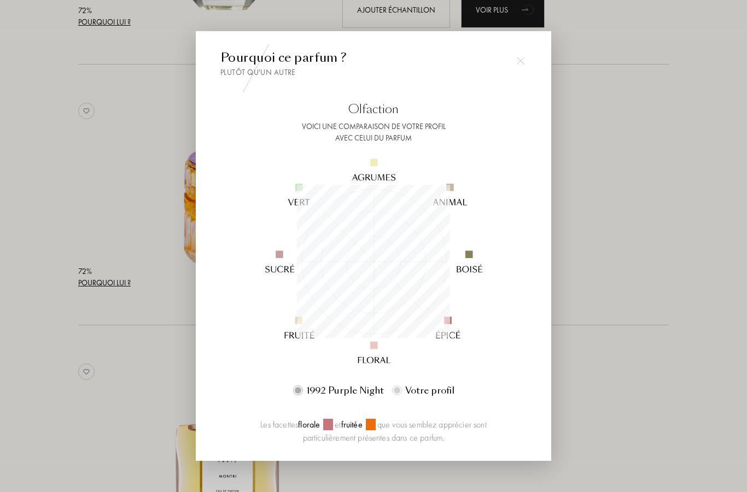
scroll to position [7418, 0]
click at [525, 72] on div at bounding box center [520, 61] width 22 height 22
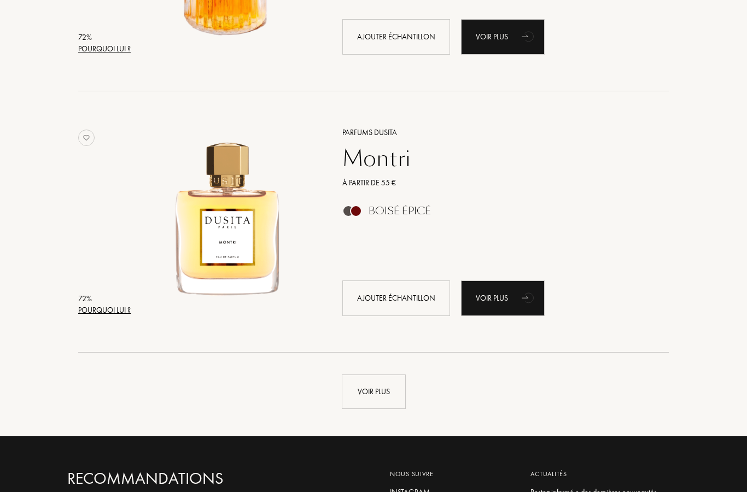
scroll to position [7670, 0]
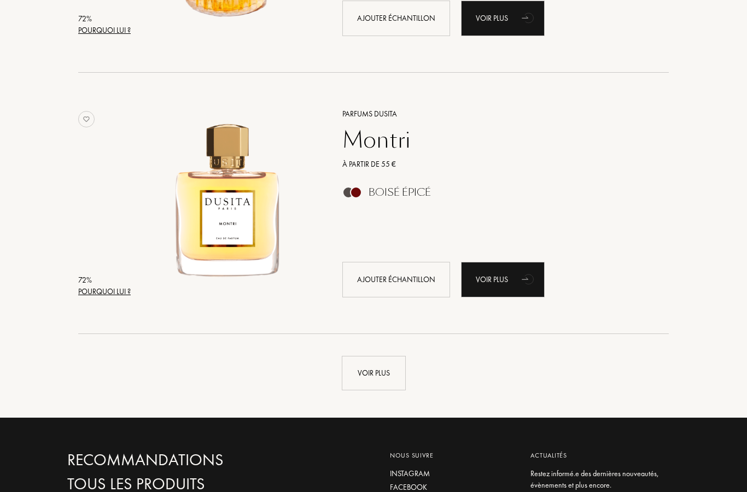
click at [421, 22] on div "Ajouter échantillon" at bounding box center [396, 19] width 108 height 36
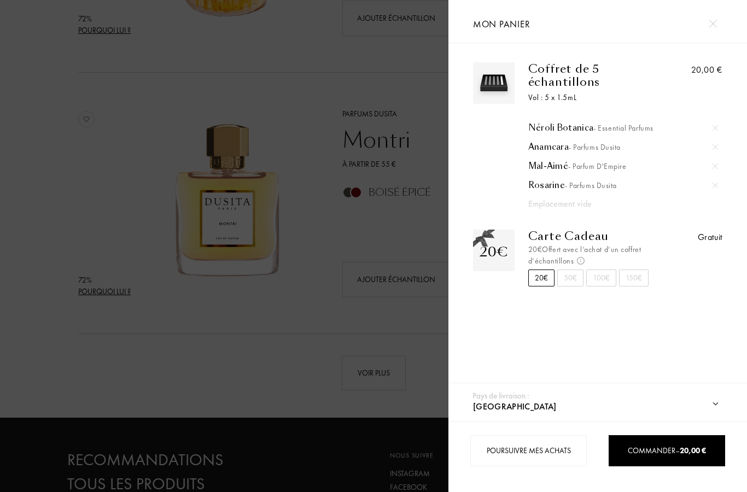
click at [712, 26] on img at bounding box center [712, 24] width 8 height 8
